Goal: Navigation & Orientation: Find specific page/section

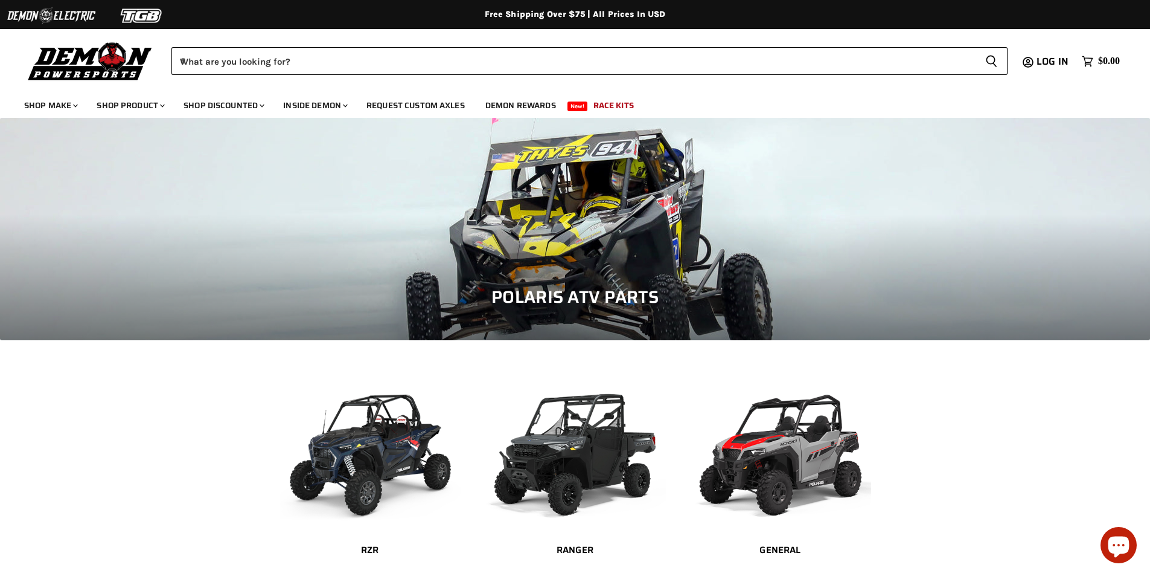
click at [109, 68] on img at bounding box center [90, 60] width 132 height 43
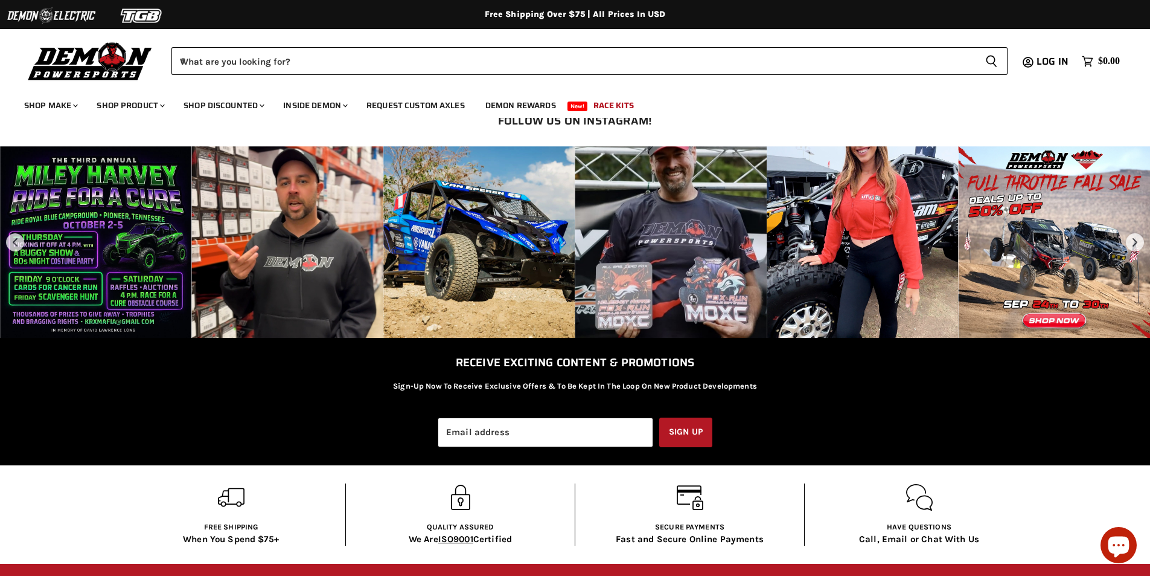
scroll to position [1948, 0]
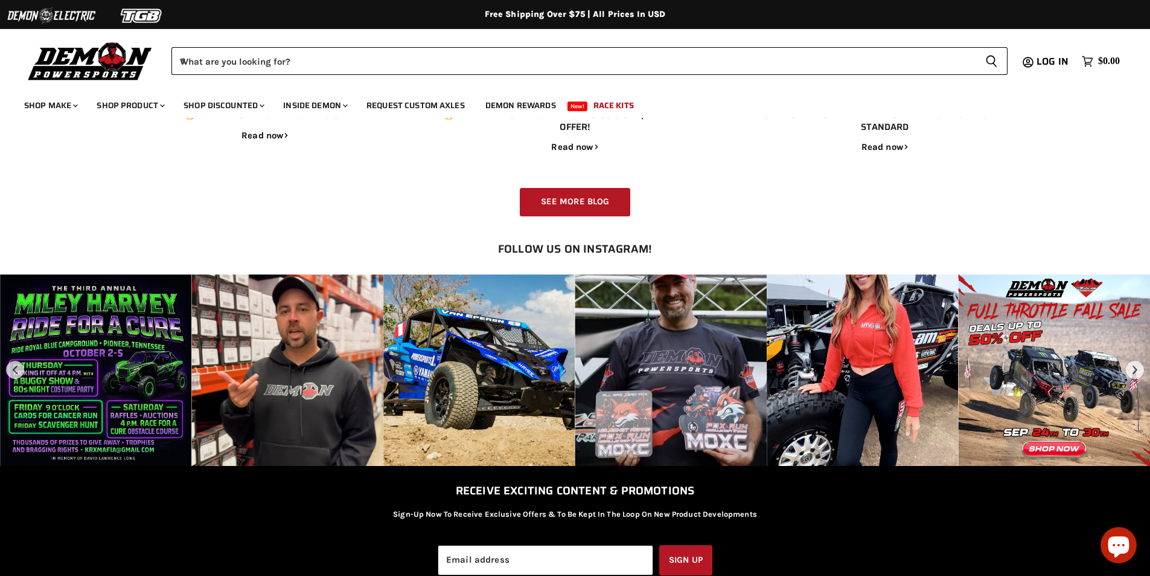
click at [1135, 369] on button "next post" at bounding box center [1135, 370] width 18 height 18
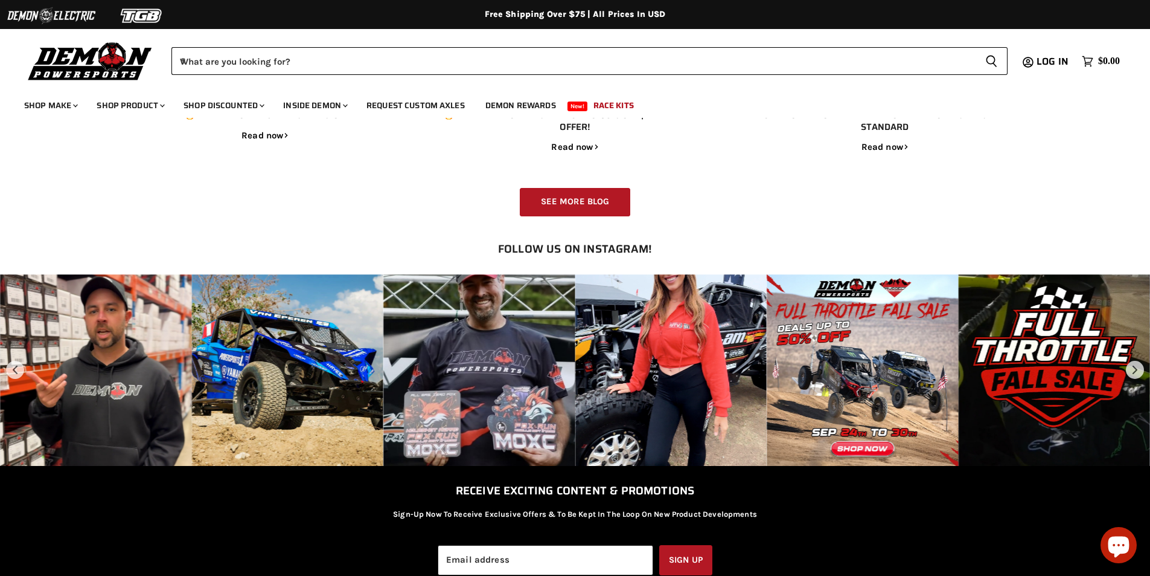
click at [1135, 369] on button "next post" at bounding box center [1135, 370] width 18 height 18
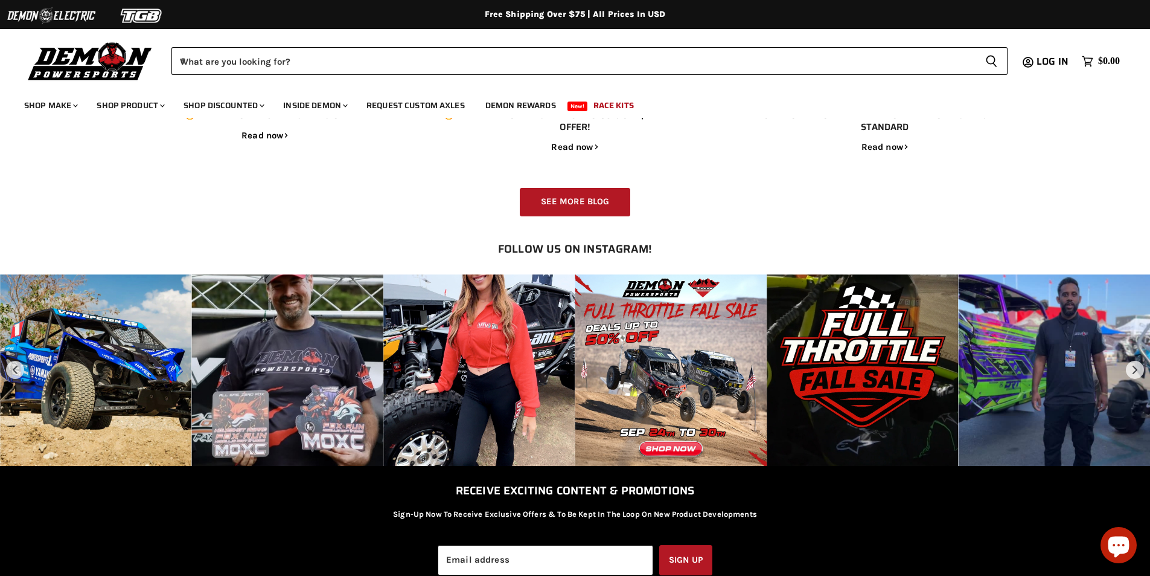
click at [1135, 369] on button "next post" at bounding box center [1135, 370] width 18 height 18
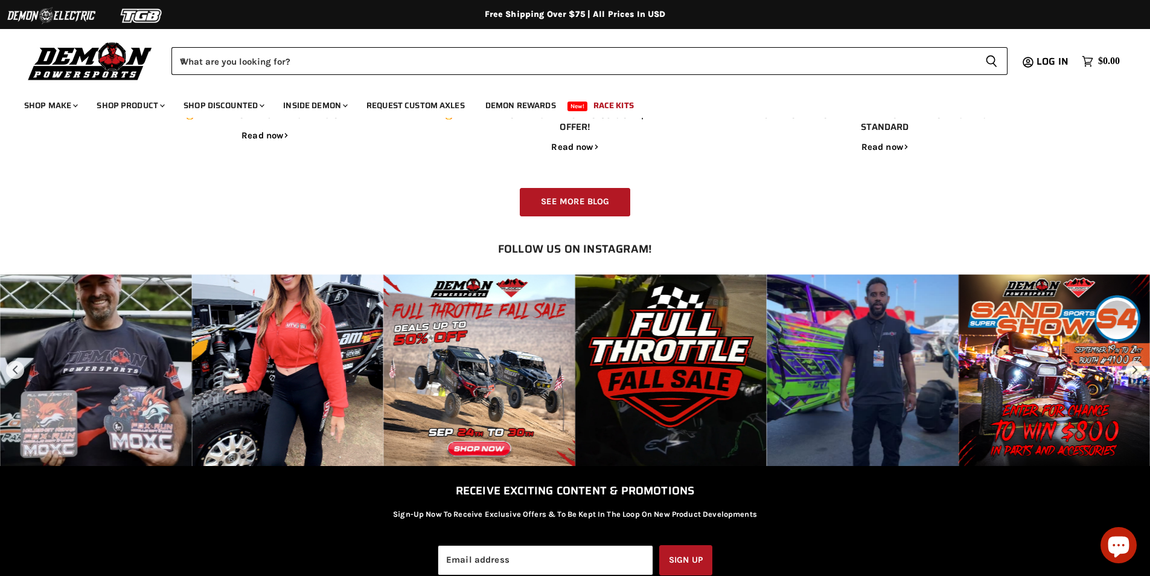
click at [1135, 369] on button "next post" at bounding box center [1135, 370] width 18 height 18
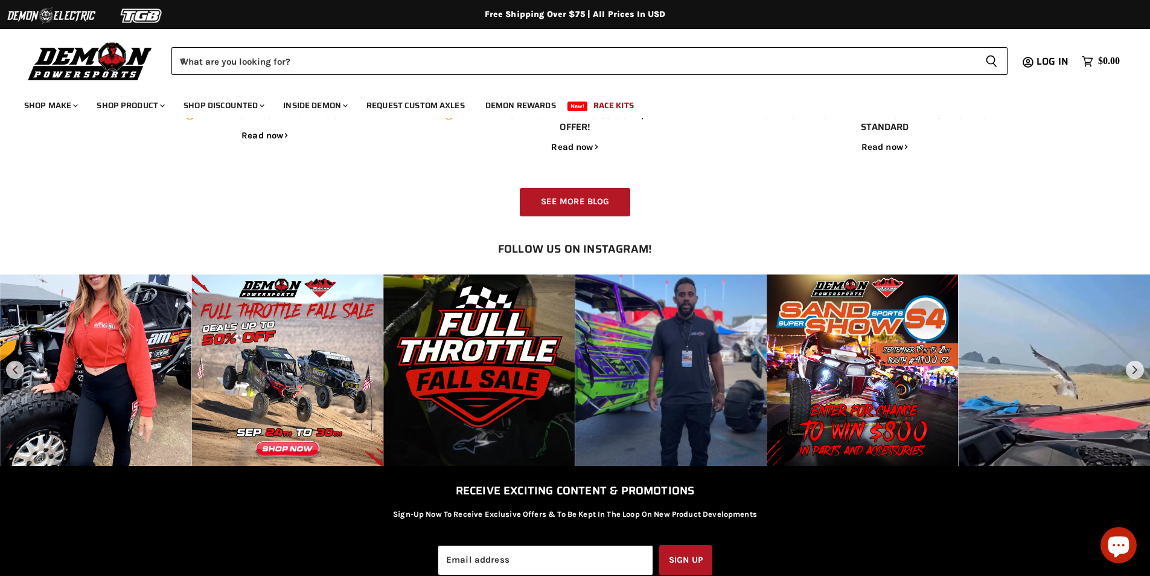
click at [1135, 369] on button "next post" at bounding box center [1135, 370] width 18 height 18
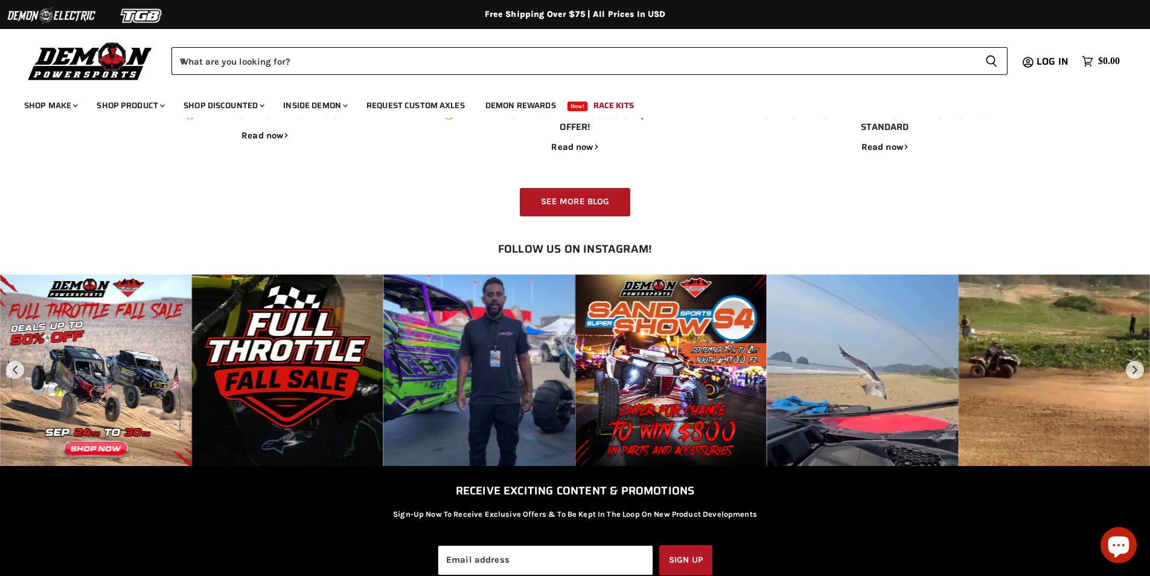
click at [1135, 369] on button "next post" at bounding box center [1135, 370] width 18 height 18
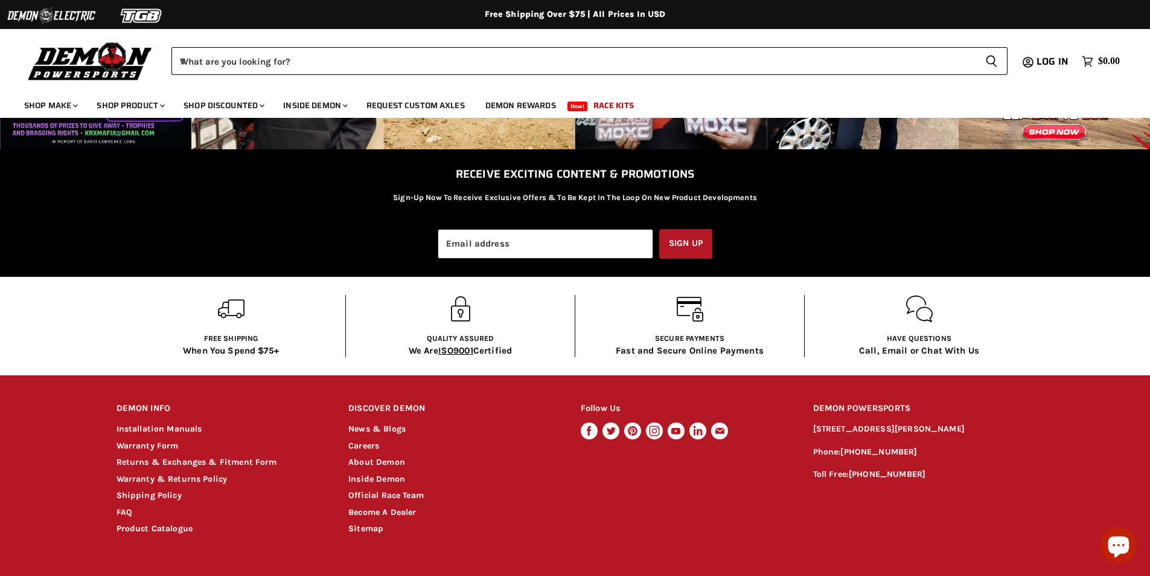
scroll to position [2309, 0]
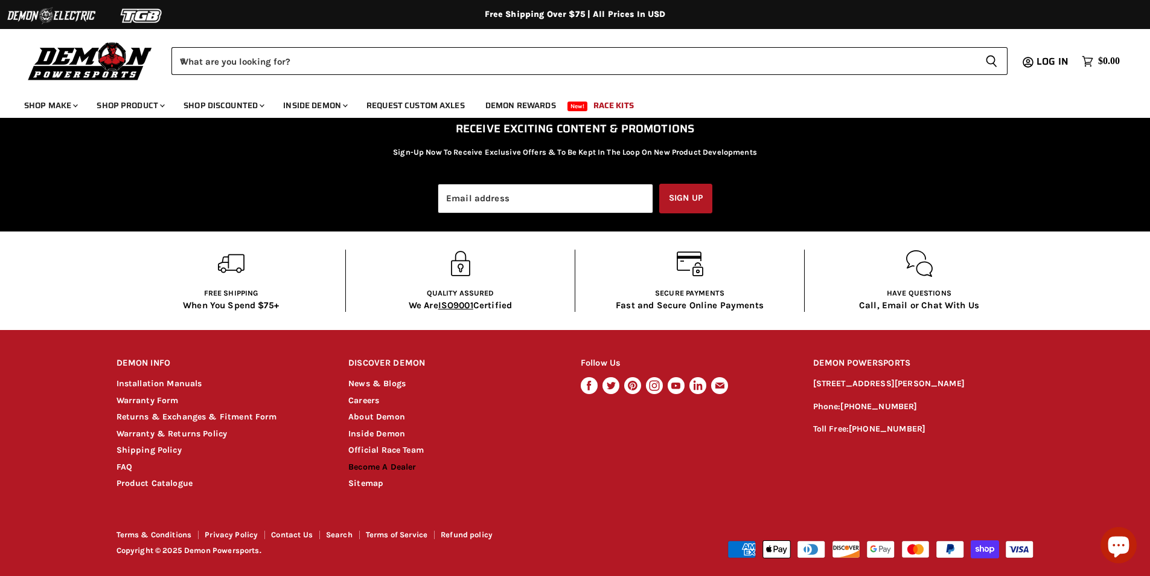
click at [398, 466] on link "Become A Dealer" at bounding box center [382, 466] width 68 height 10
